Goal: Task Accomplishment & Management: Complete application form

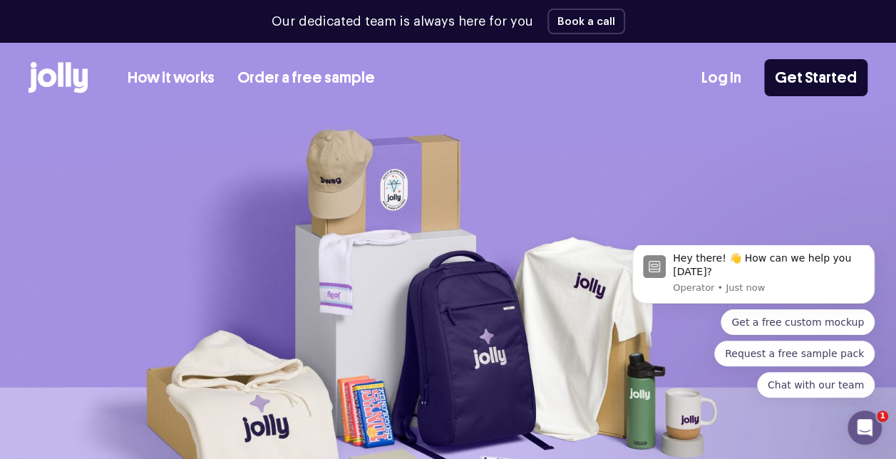
click at [190, 82] on link "How it works" at bounding box center [171, 78] width 87 height 24
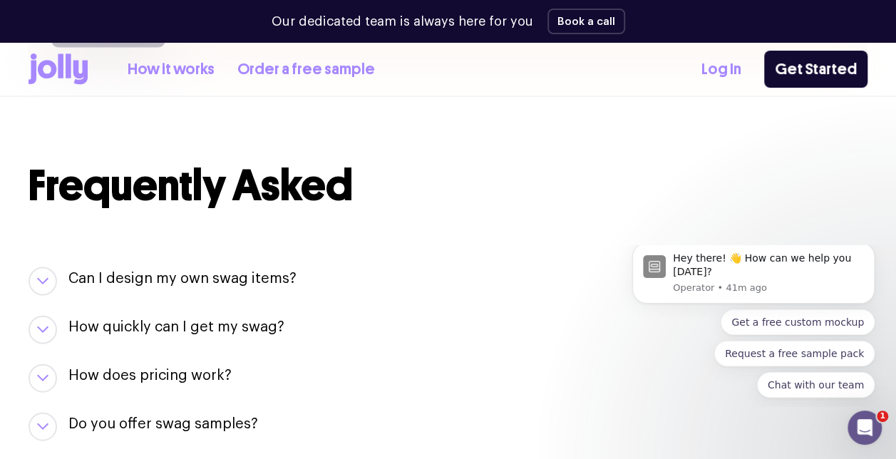
scroll to position [1556, 0]
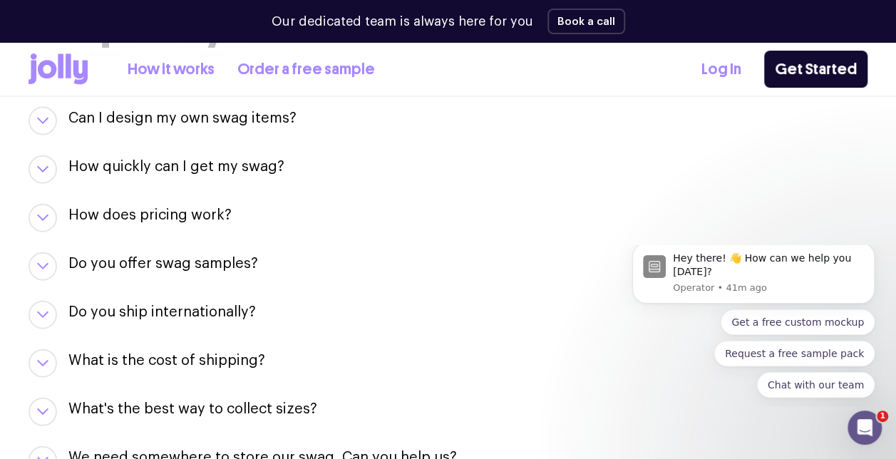
click at [167, 172] on h3 "How quickly can I get my swag?" at bounding box center [176, 167] width 216 height 20
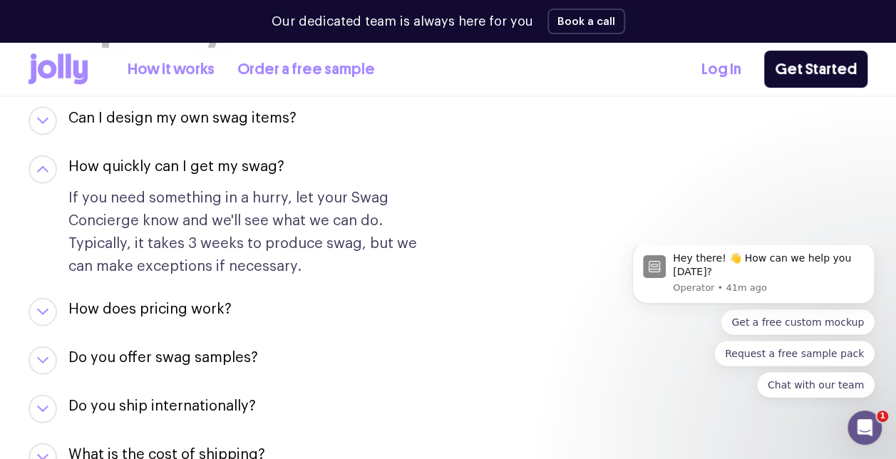
click at [161, 170] on h3 "How quickly can I get my swag?" at bounding box center [176, 167] width 216 height 20
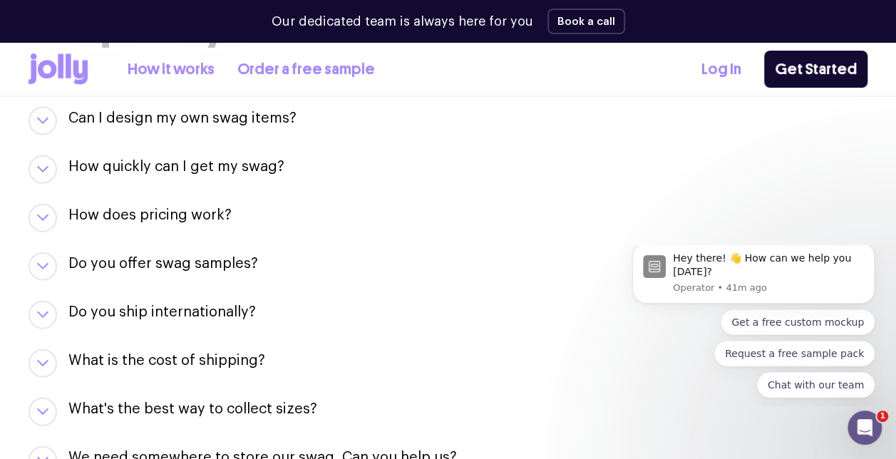
click at [462, 328] on div "Do you ship internationally? Yes, we do 👍🏼. From Austria to Zimbabwe, we can sh…" at bounding box center [447, 315] width 839 height 28
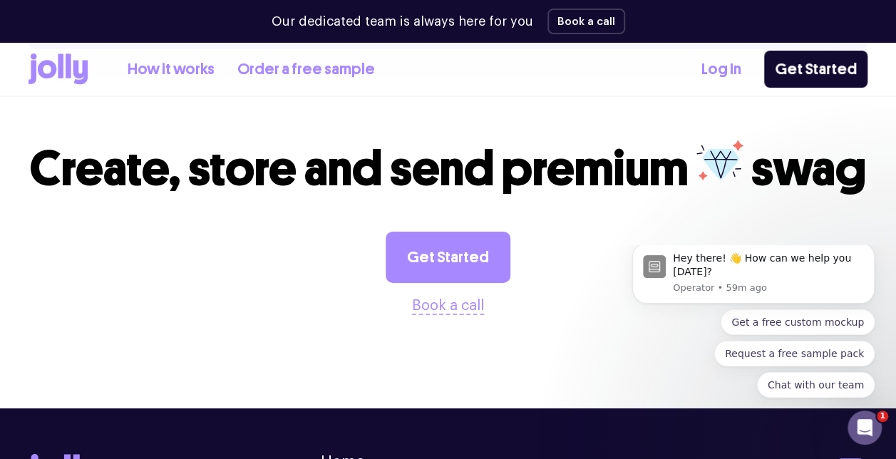
scroll to position [2288, 0]
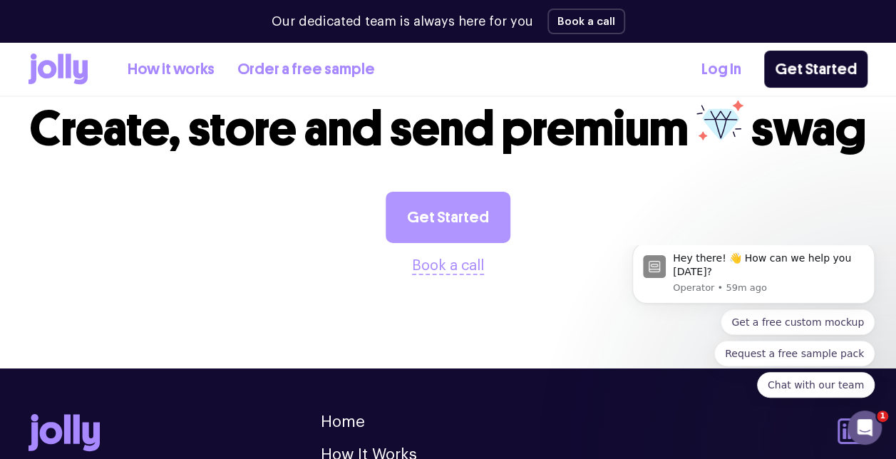
click at [447, 211] on link "Get Started" at bounding box center [447, 217] width 125 height 51
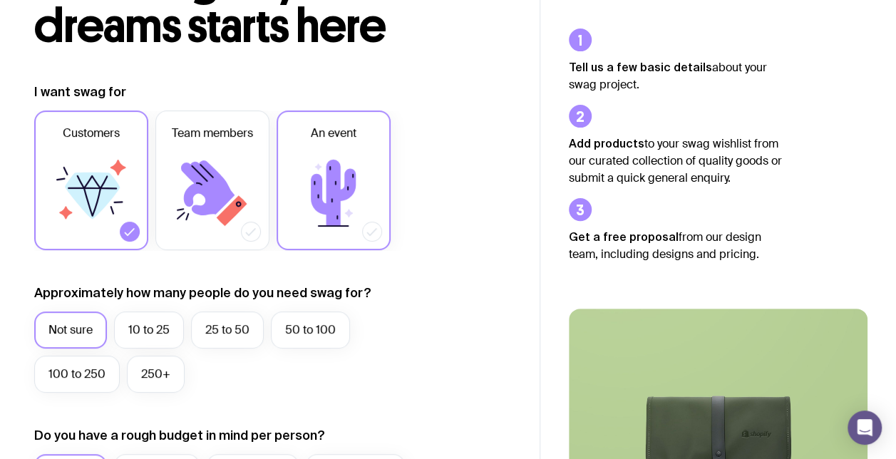
click at [336, 186] on icon at bounding box center [333, 193] width 45 height 66
click at [0, 0] on input "An event" at bounding box center [0, 0] width 0 height 0
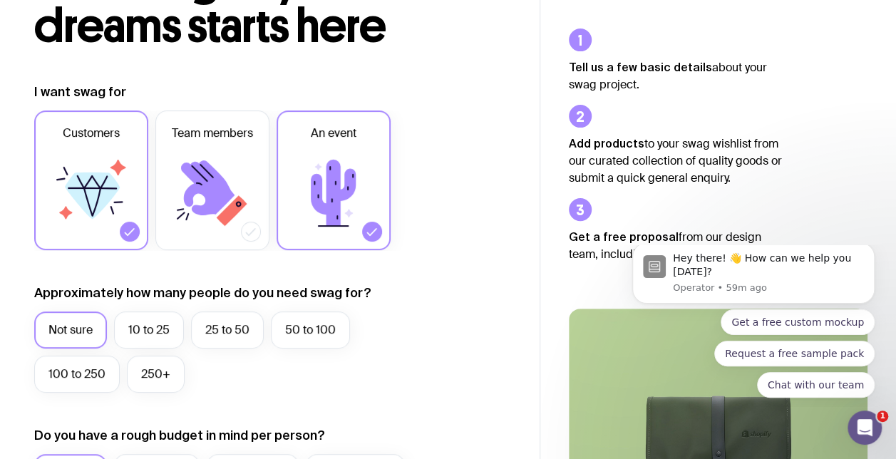
click at [78, 155] on icon at bounding box center [90, 192] width 85 height 85
click at [0, 0] on input "Customers" at bounding box center [0, 0] width 0 height 0
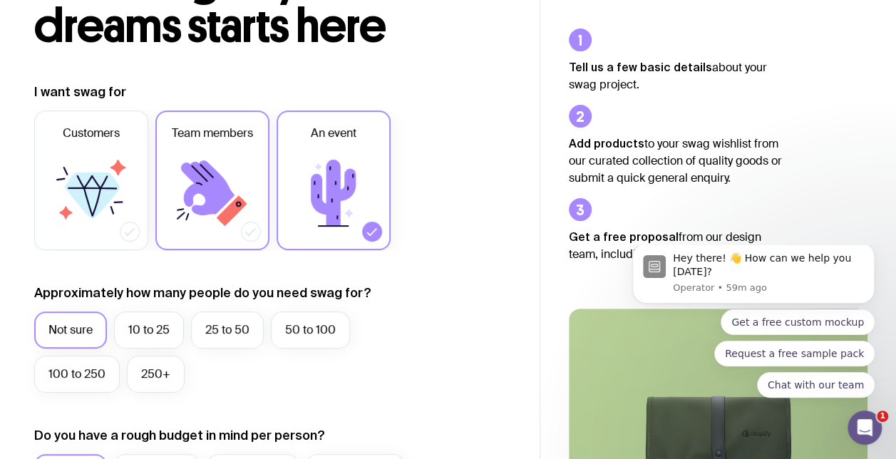
scroll to position [227, 0]
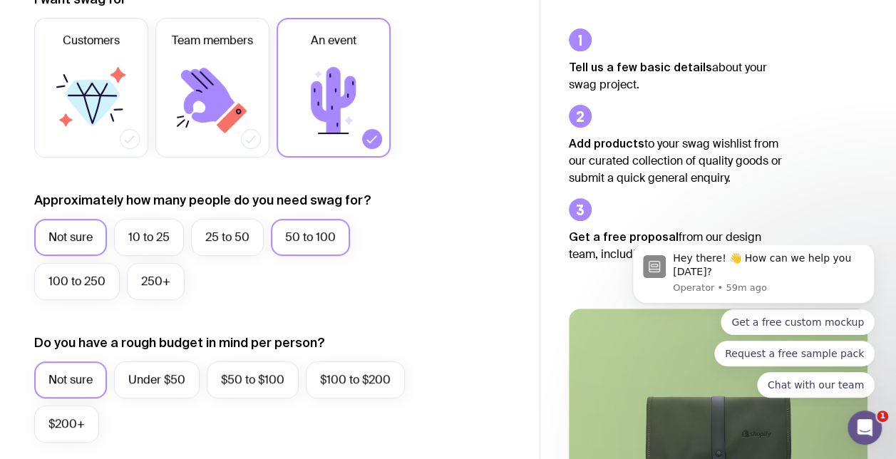
click at [306, 243] on label "50 to 100" at bounding box center [310, 237] width 79 height 37
click at [0, 0] on input "50 to 100" at bounding box center [0, 0] width 0 height 0
click at [107, 297] on label "100 to 250" at bounding box center [76, 281] width 85 height 37
click at [0, 0] on input "100 to 250" at bounding box center [0, 0] width 0 height 0
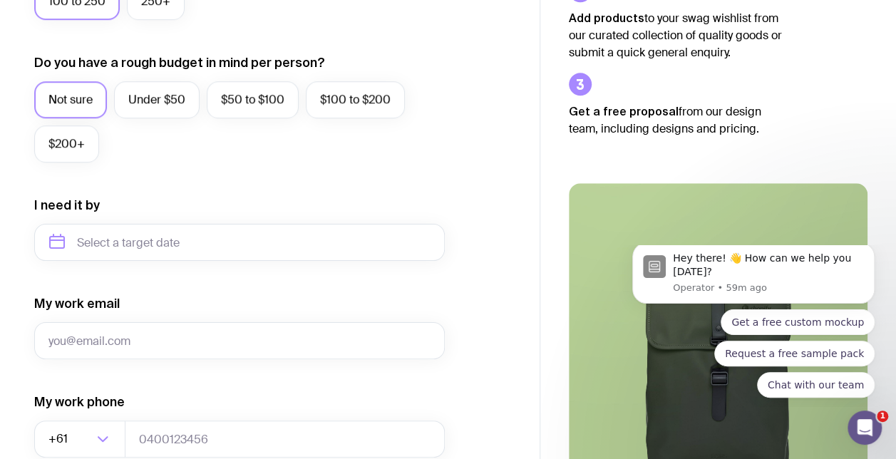
scroll to position [539, 0]
